Goal: Navigation & Orientation: Find specific page/section

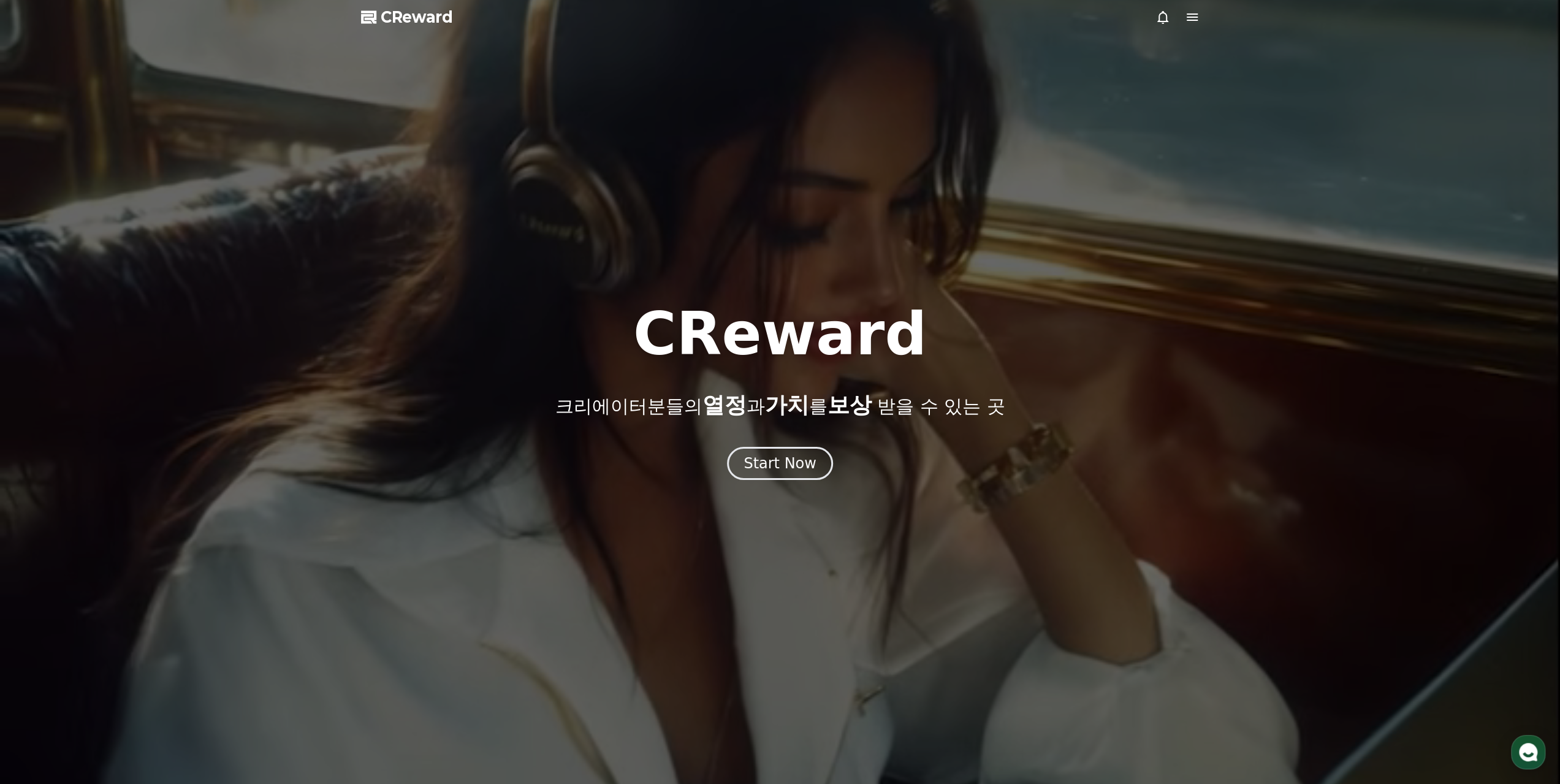
click at [790, 518] on div at bounding box center [780, 392] width 1560 height 784
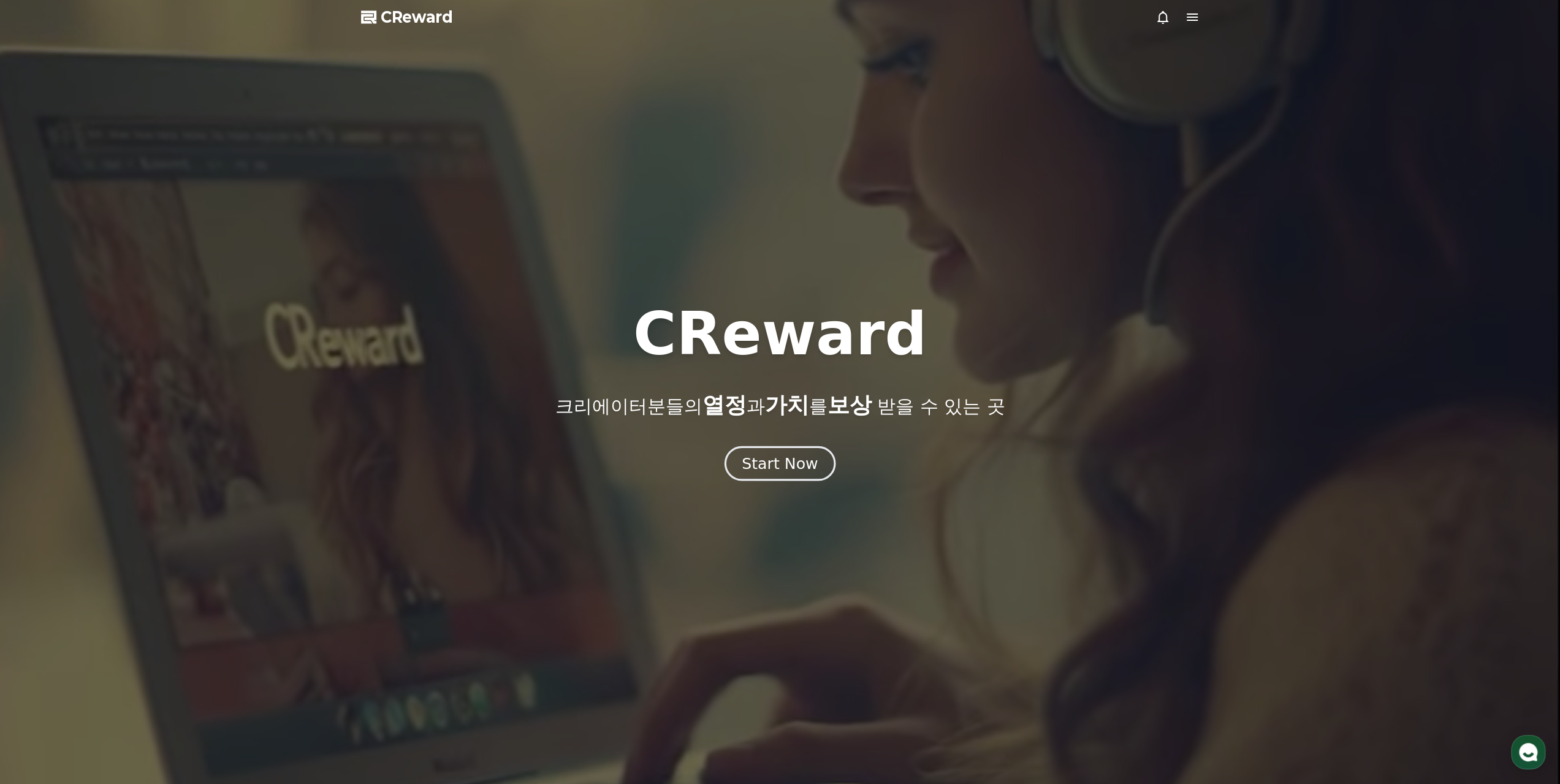
click at [808, 477] on button "Start Now" at bounding box center [780, 463] width 111 height 35
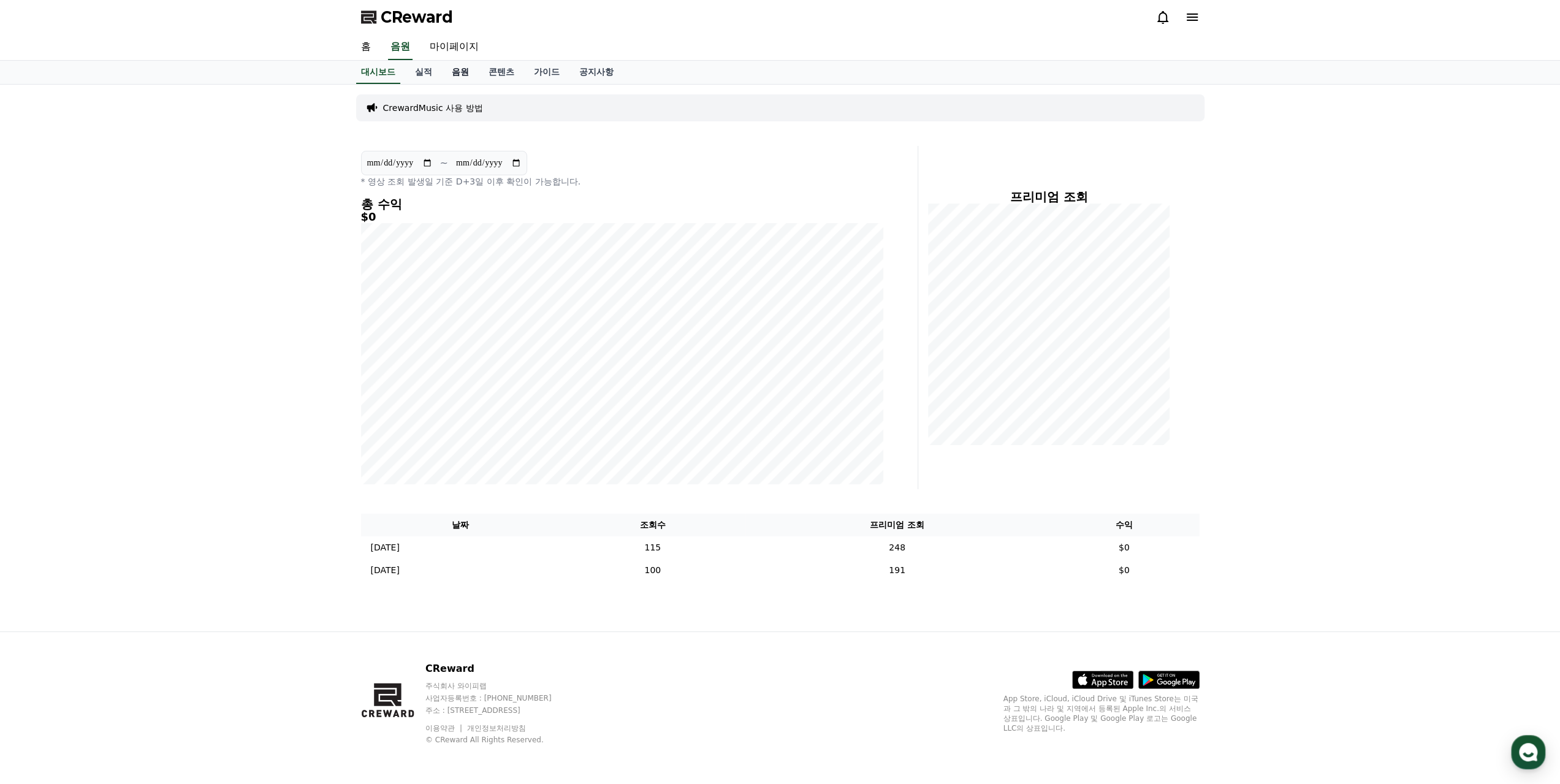
click at [453, 75] on link "음원" at bounding box center [460, 71] width 37 height 23
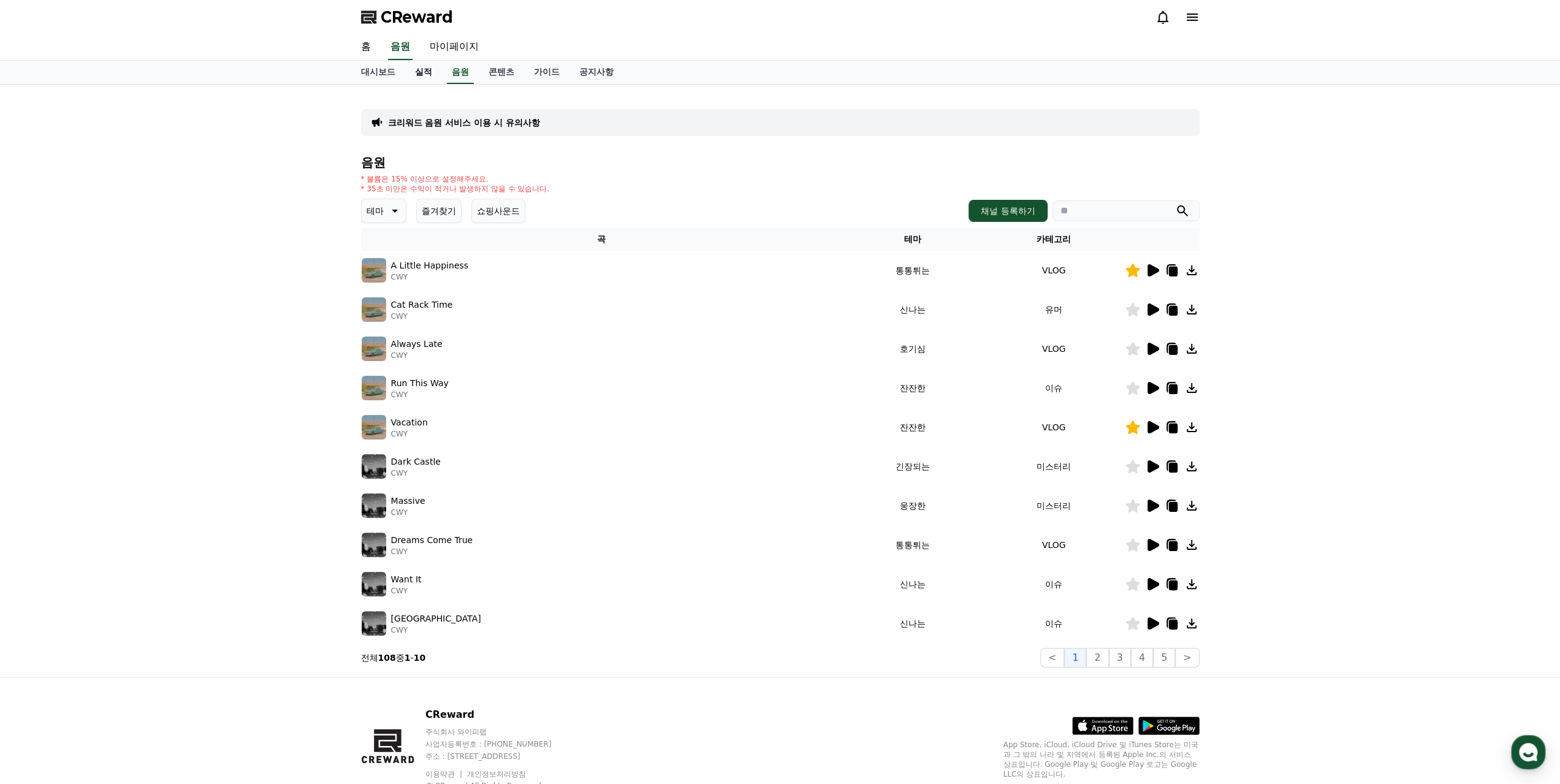
click at [420, 77] on link "실적" at bounding box center [423, 71] width 37 height 23
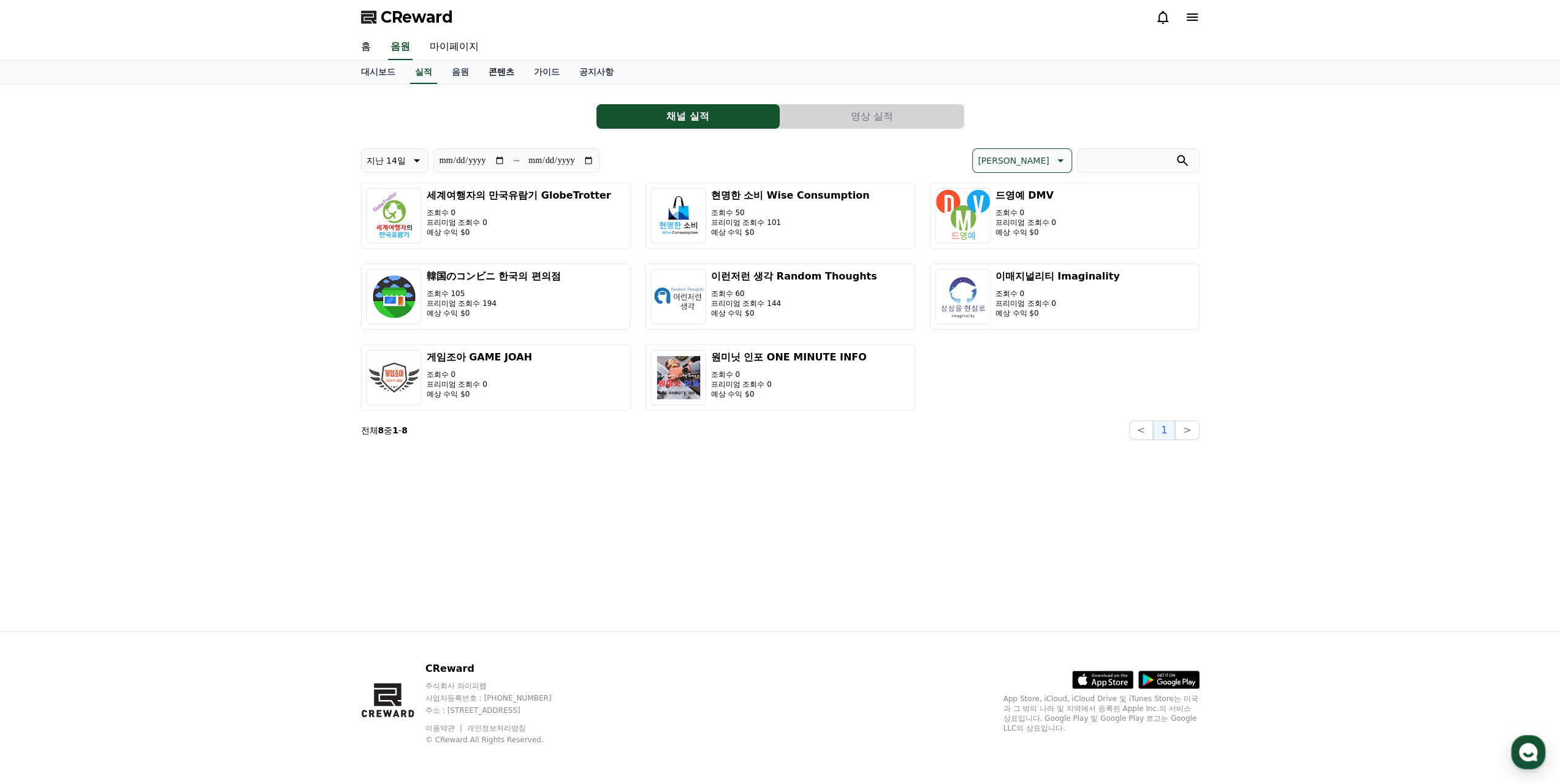
click at [506, 76] on link "콘텐츠" at bounding box center [502, 71] width 46 height 23
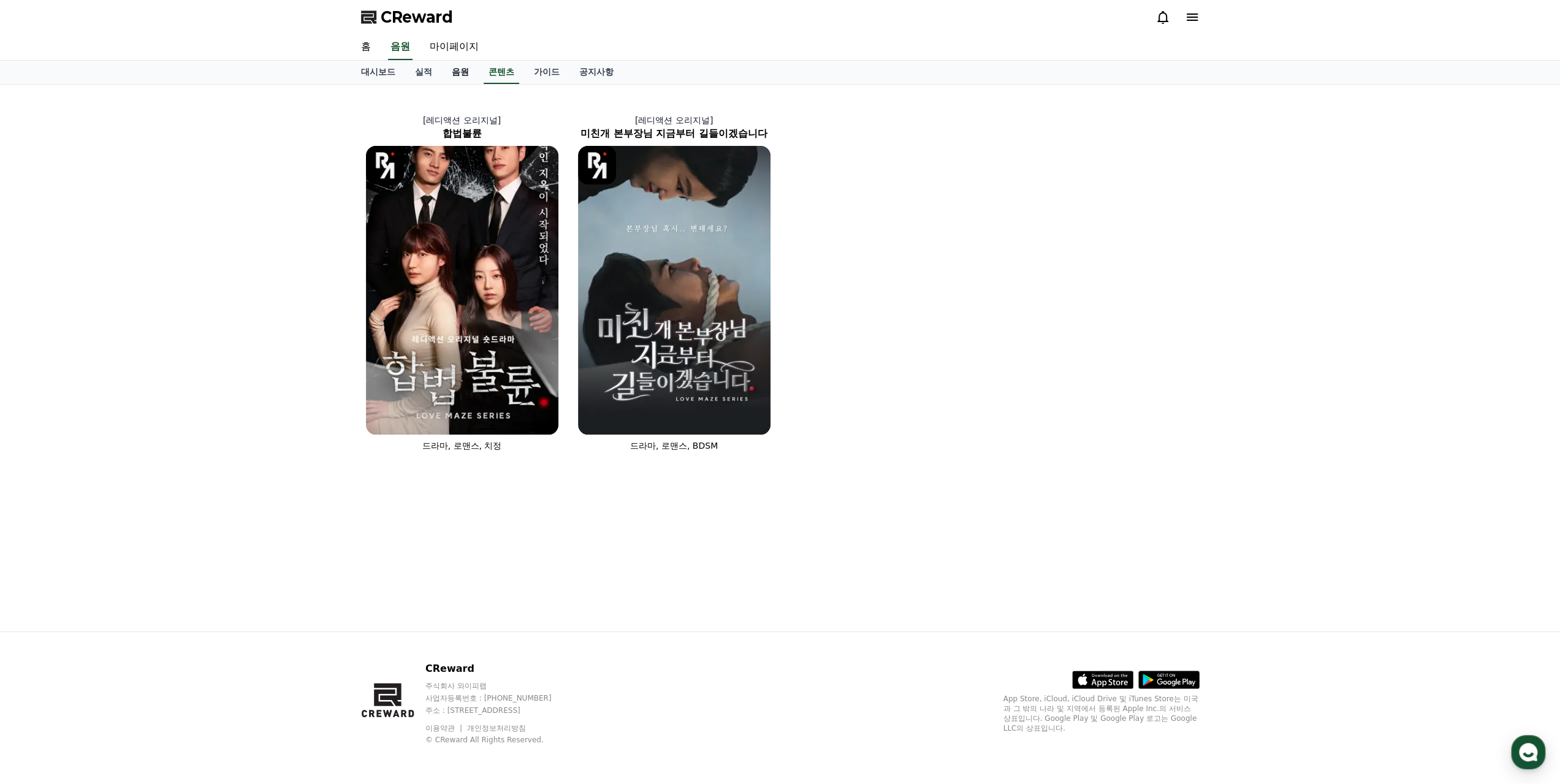
click at [466, 67] on link "음원" at bounding box center [460, 71] width 37 height 23
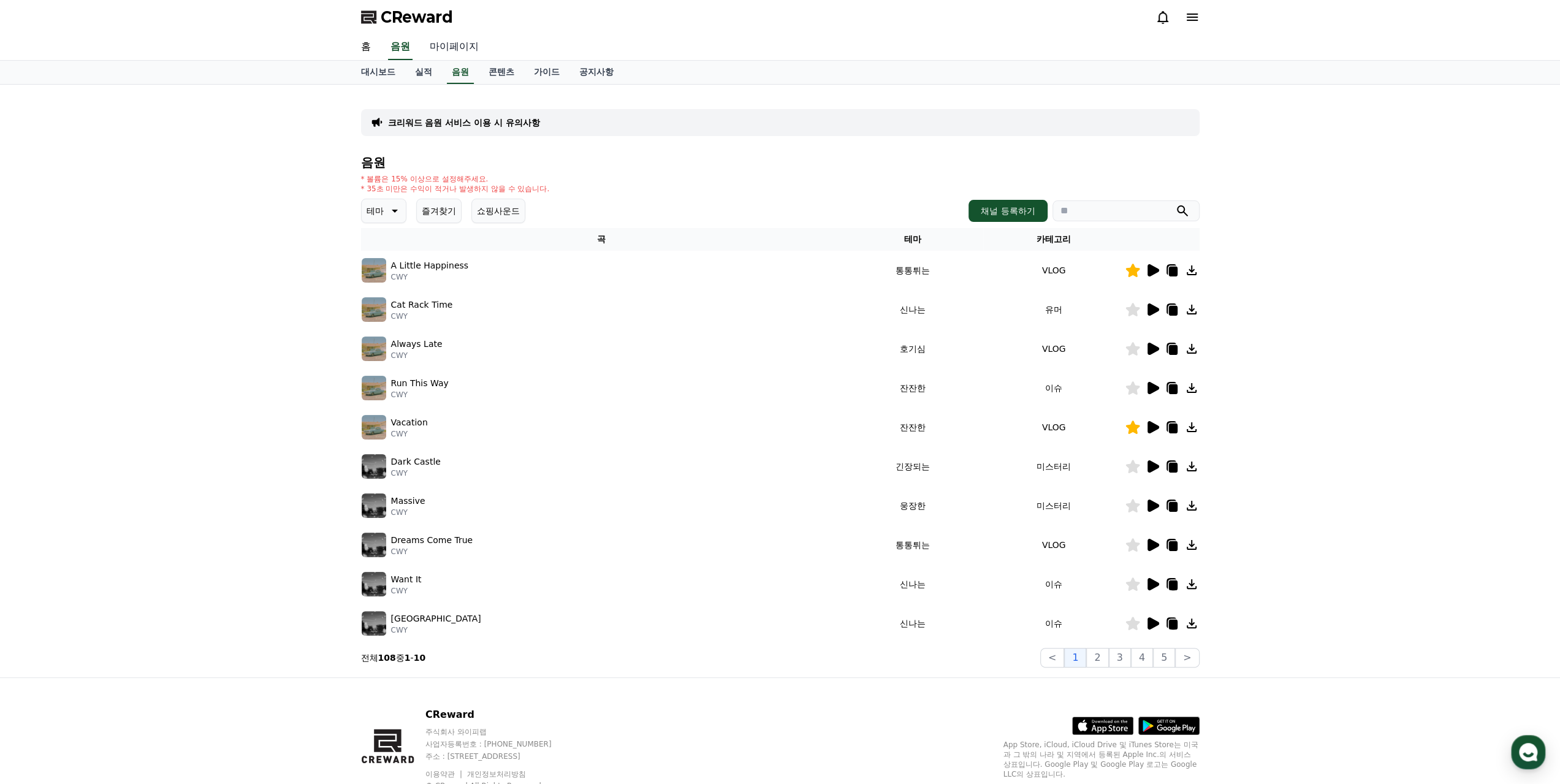
click at [464, 44] on link "마이페이지" at bounding box center [453, 47] width 69 height 26
select select "**********"
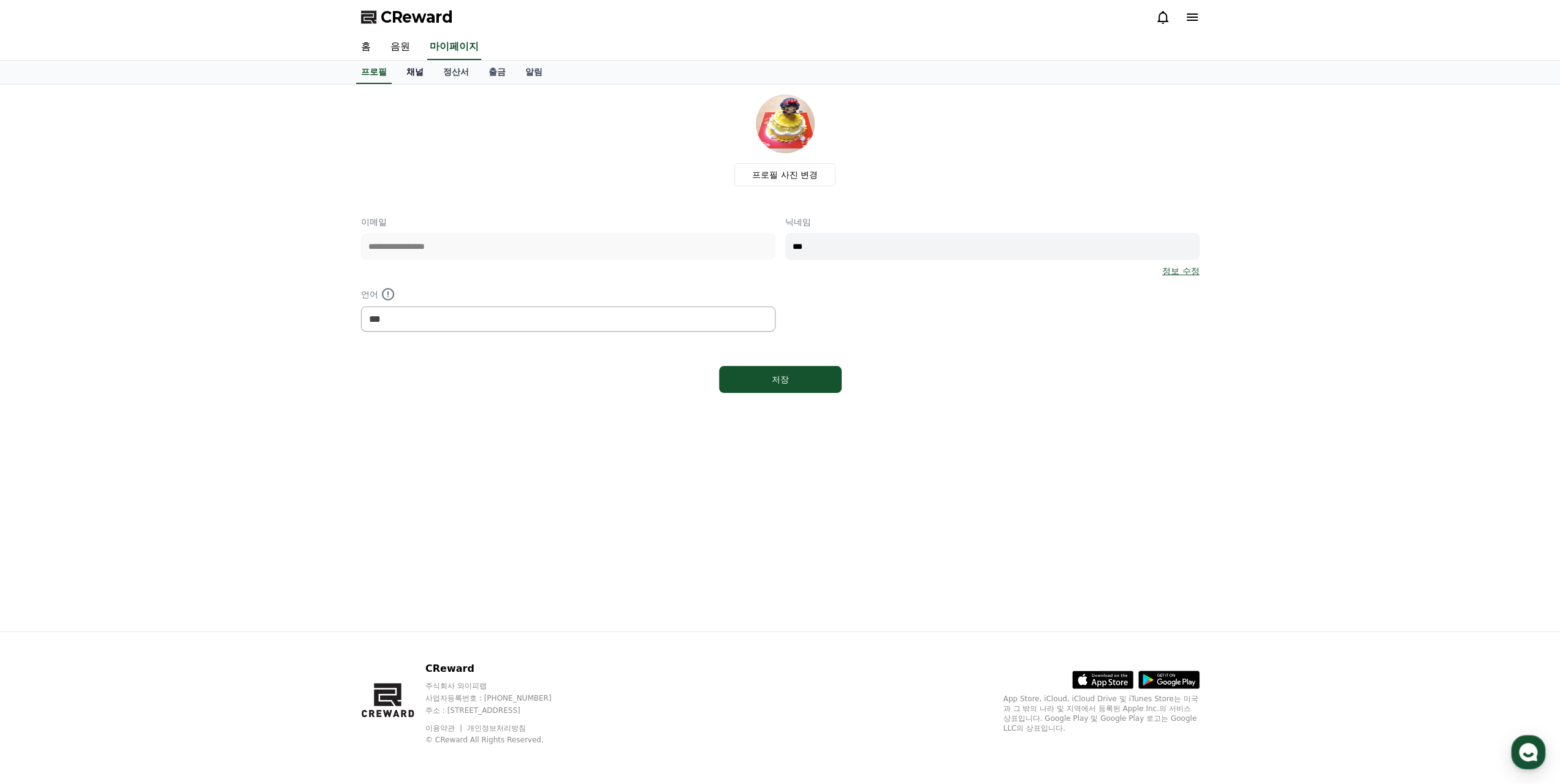
click at [414, 67] on link "채널" at bounding box center [415, 71] width 37 height 23
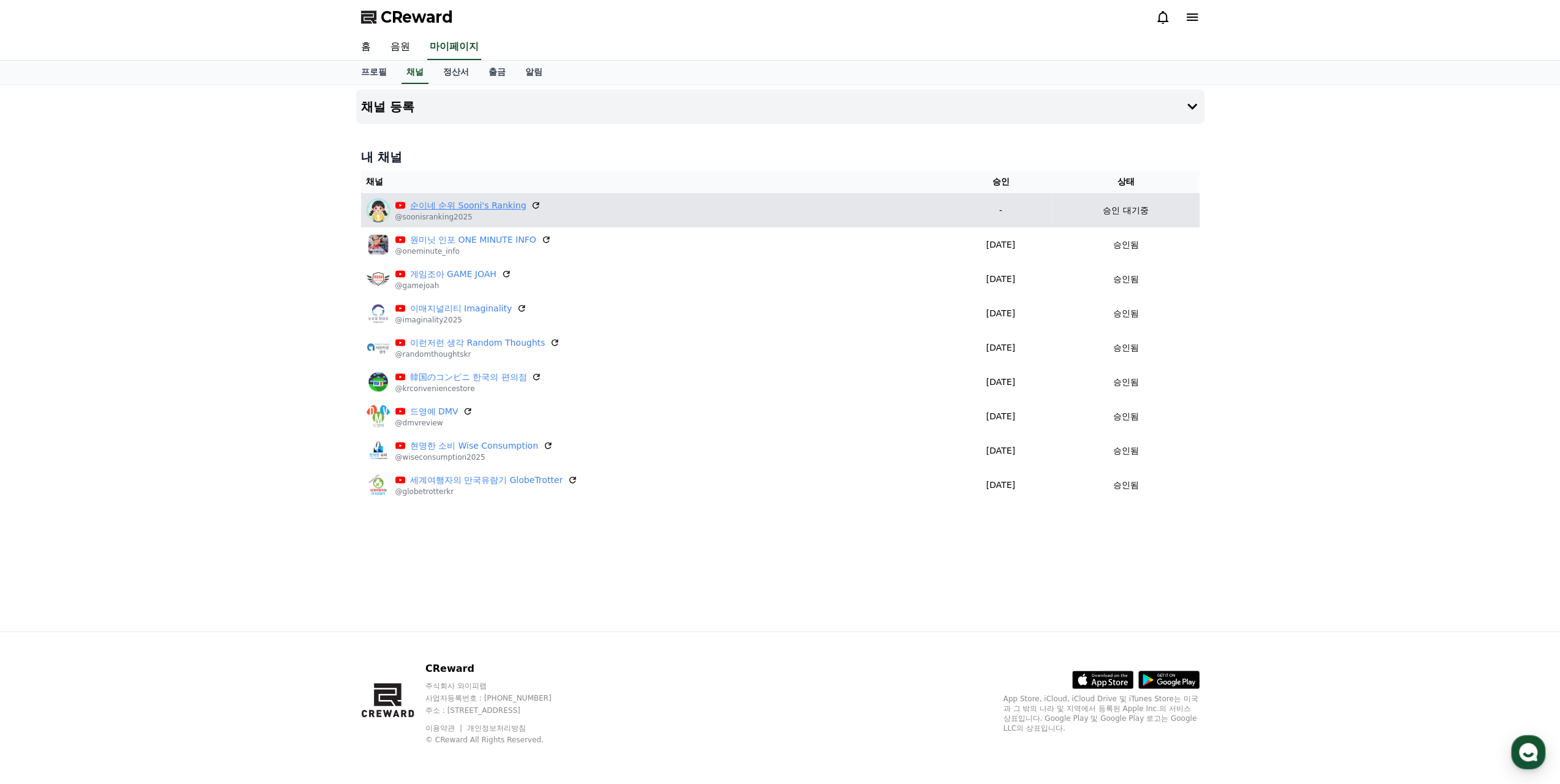
click at [496, 200] on link "순이네 순위 Sooni's Ranking" at bounding box center [468, 205] width 116 height 13
